Goal: Task Accomplishment & Management: Use online tool/utility

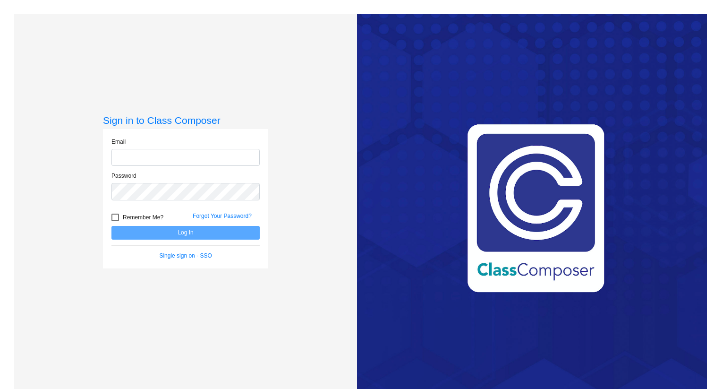
click at [138, 161] on input "email" at bounding box center [185, 157] width 148 height 17
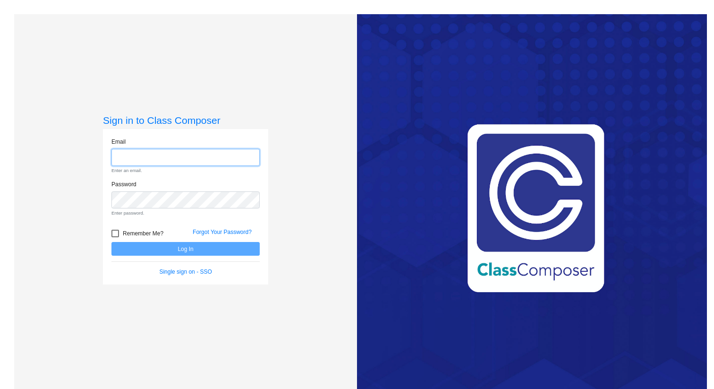
type input "[PERSON_NAME][EMAIL_ADDRESS][PERSON_NAME][DOMAIN_NAME]"
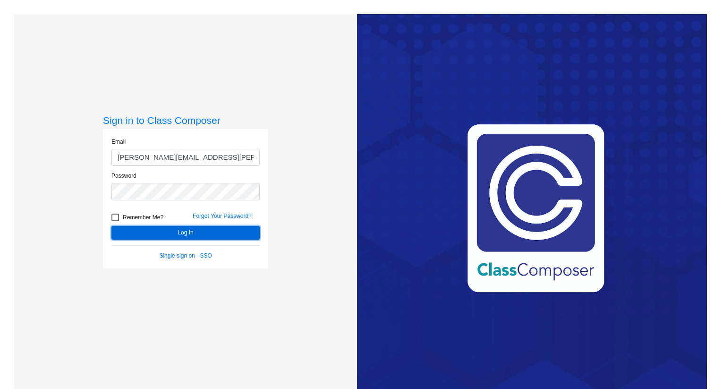
click at [166, 235] on button "Log In" at bounding box center [185, 233] width 148 height 14
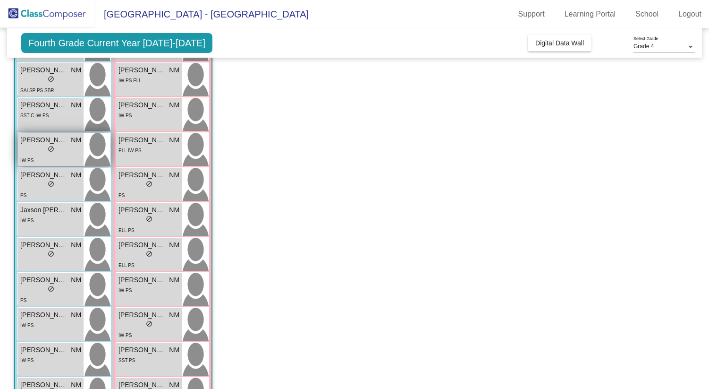
scroll to position [118, 0]
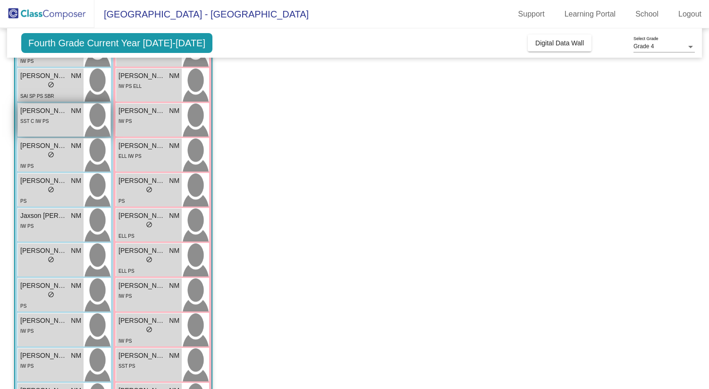
click at [42, 123] on span "SST C IW PS" at bounding box center [34, 121] width 28 height 5
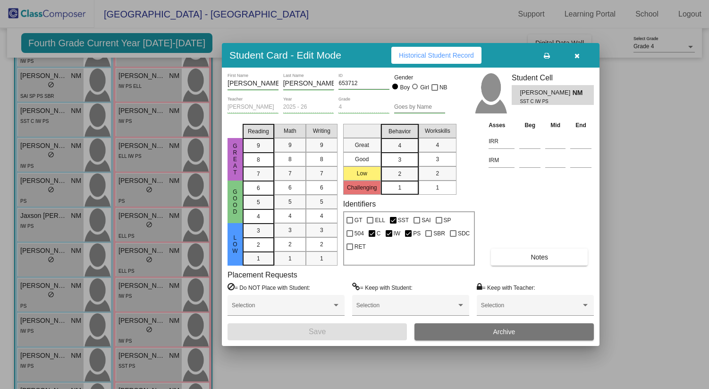
click at [543, 255] on span "Notes" at bounding box center [539, 257] width 17 height 8
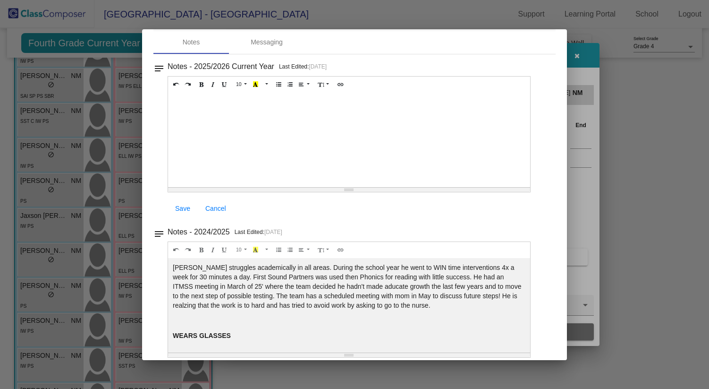
scroll to position [49, 0]
